Goal: Information Seeking & Learning: Learn about a topic

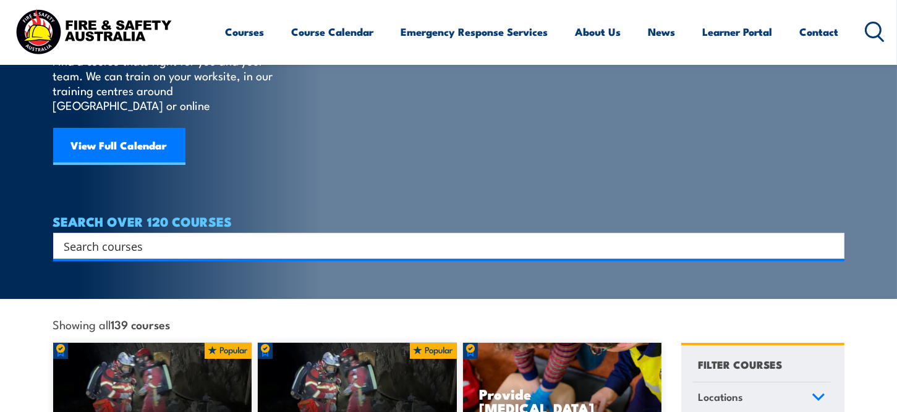
scroll to position [62, 0]
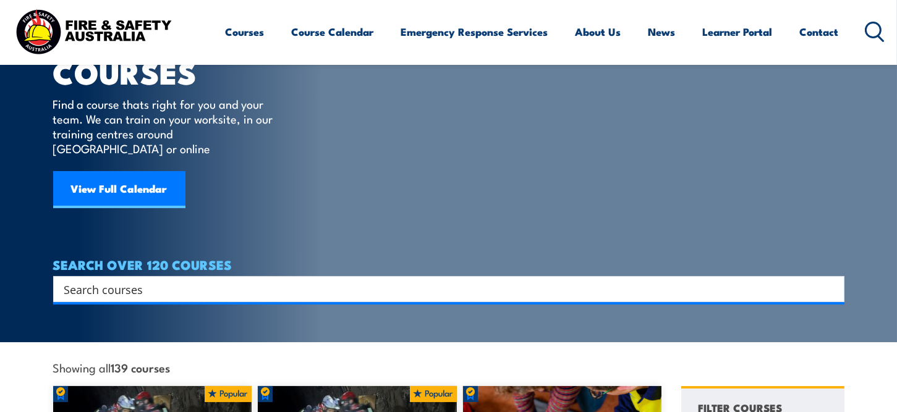
click at [200, 280] on input "Search input" at bounding box center [440, 289] width 753 height 19
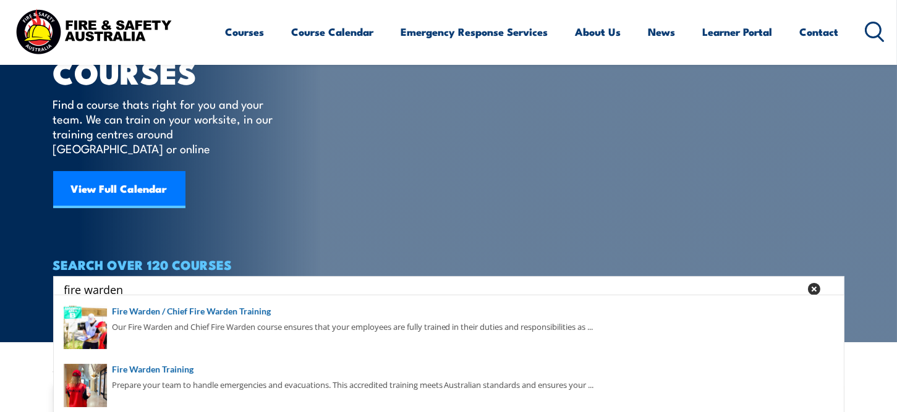
type input "fire warden"
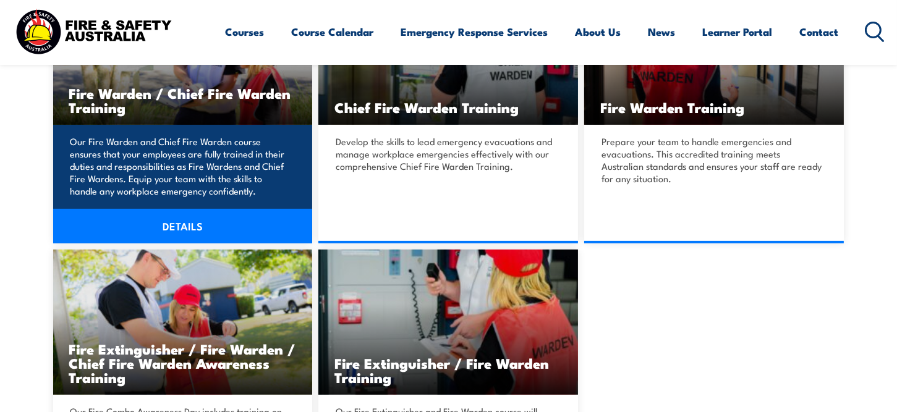
scroll to position [433, 0]
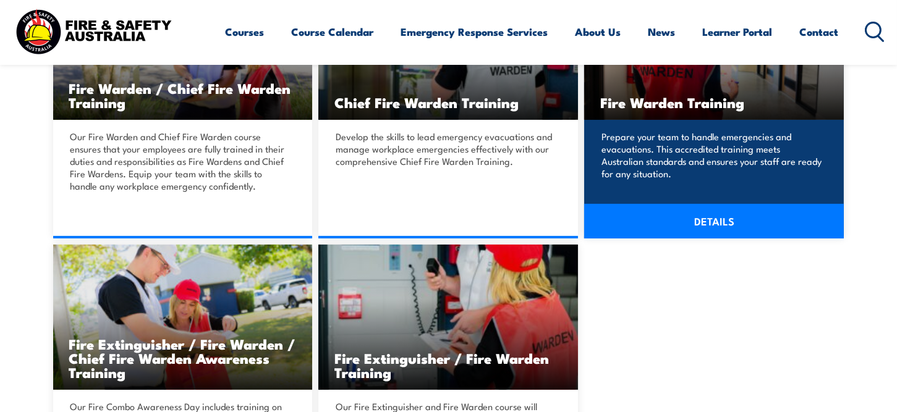
click at [675, 211] on link "DETAILS" at bounding box center [714, 221] width 260 height 35
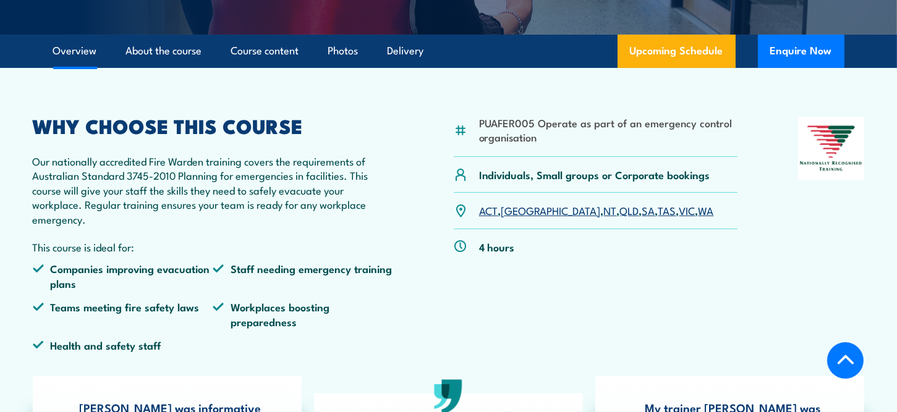
scroll to position [371, 0]
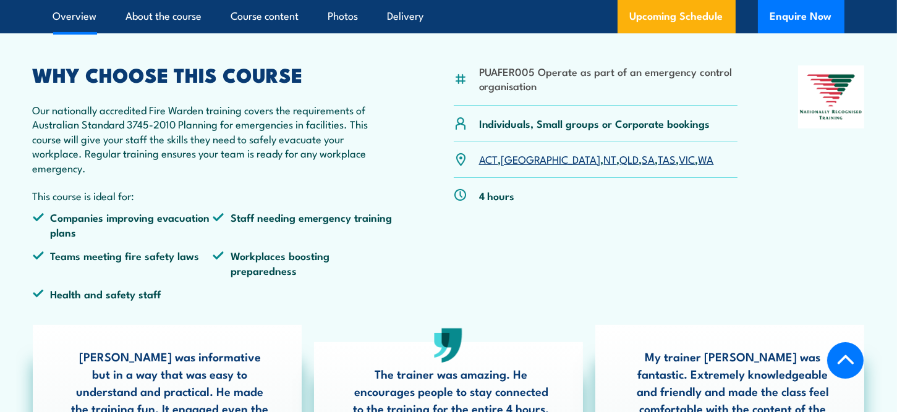
click at [680, 164] on link "VIC" at bounding box center [688, 159] width 16 height 15
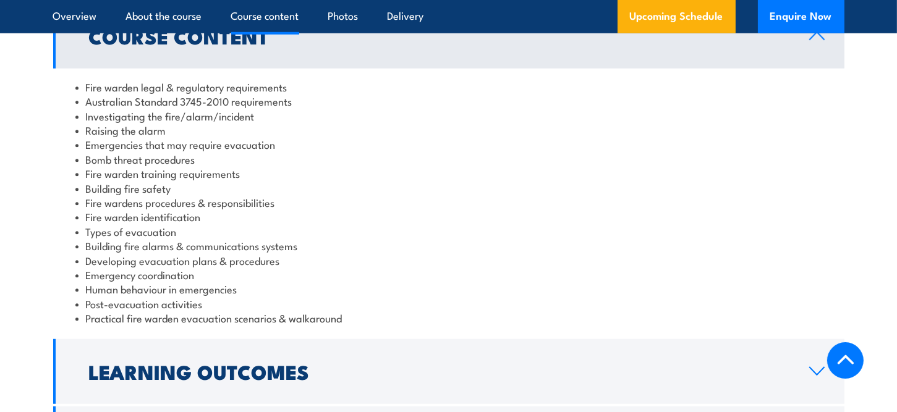
scroll to position [1372, 0]
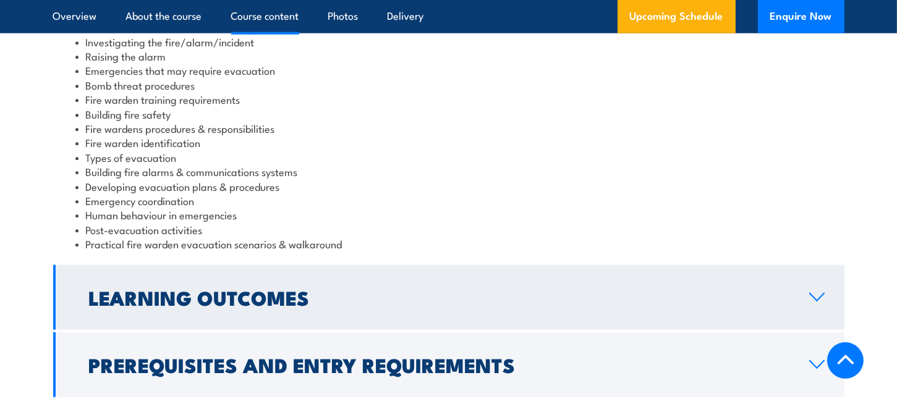
click at [277, 292] on h2 "Learning Outcomes" at bounding box center [439, 297] width 701 height 17
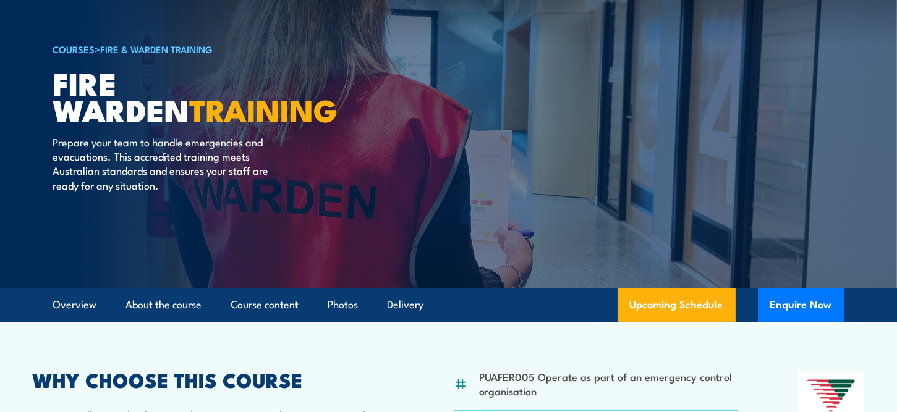
scroll to position [0, 0]
